Goal: Transaction & Acquisition: Book appointment/travel/reservation

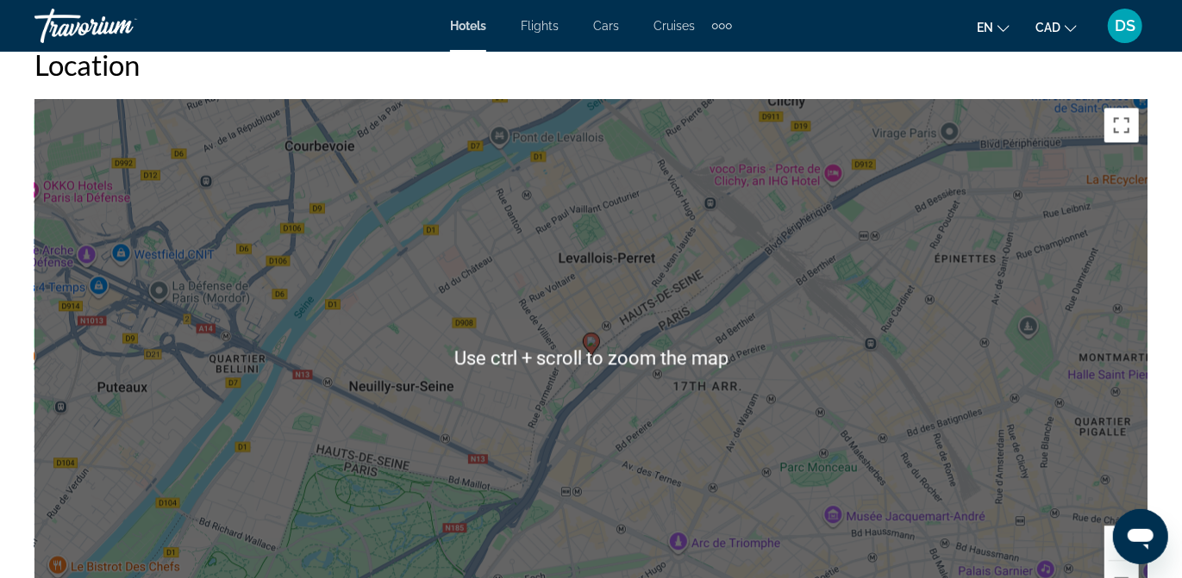
scroll to position [1767, 0]
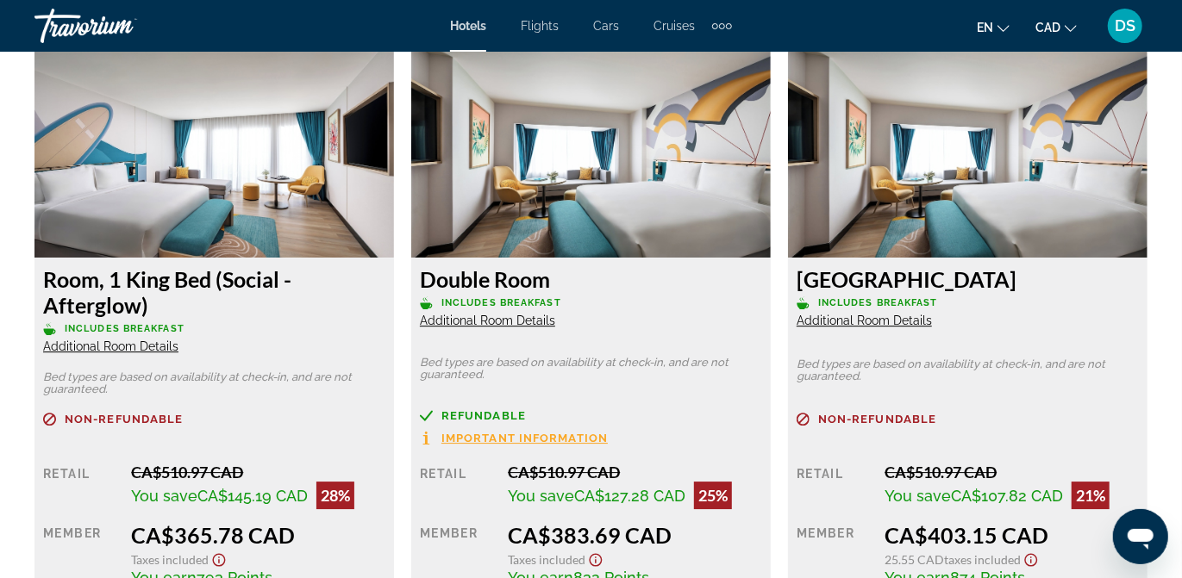
scroll to position [2700, 0]
click at [488, 410] on span "Refundable" at bounding box center [483, 414] width 84 height 11
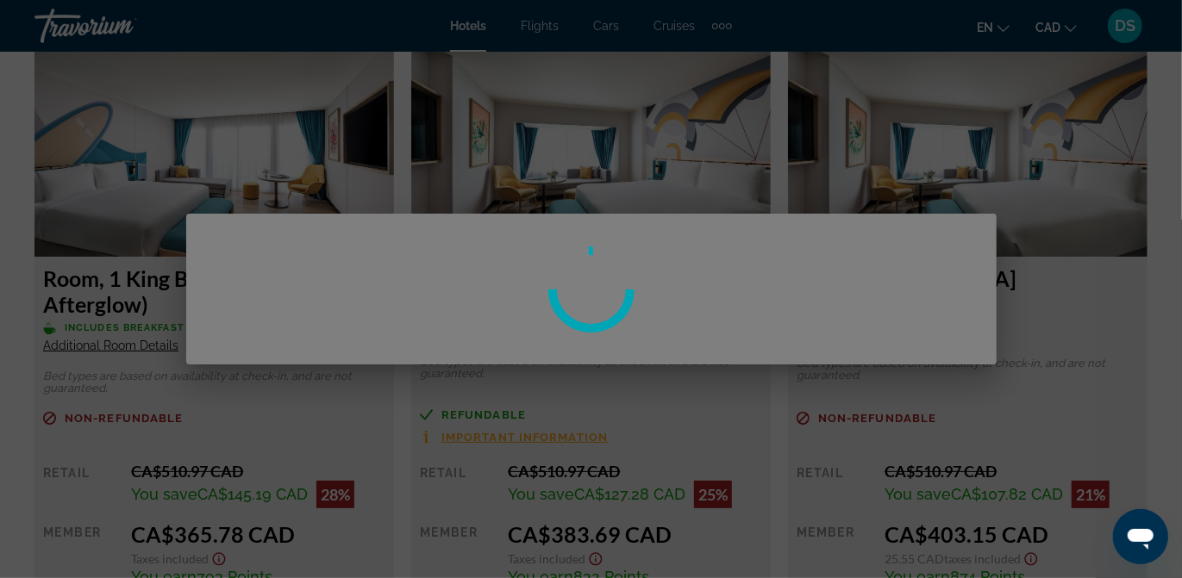
scroll to position [0, 0]
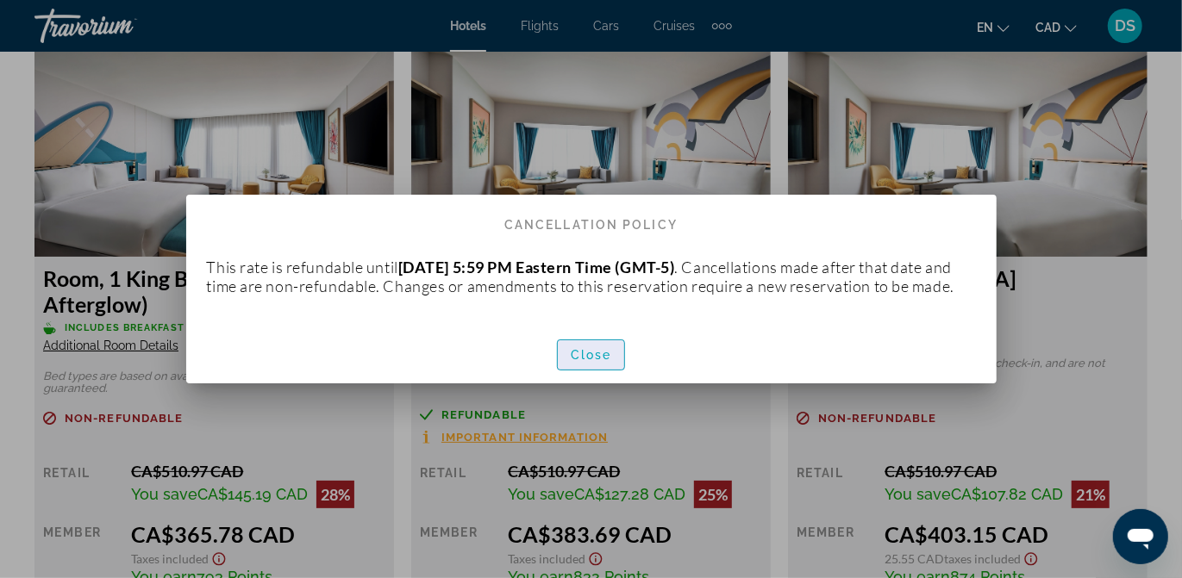
click at [598, 362] on span "Close" at bounding box center [591, 355] width 41 height 14
